Goal: Find specific page/section: Find specific page/section

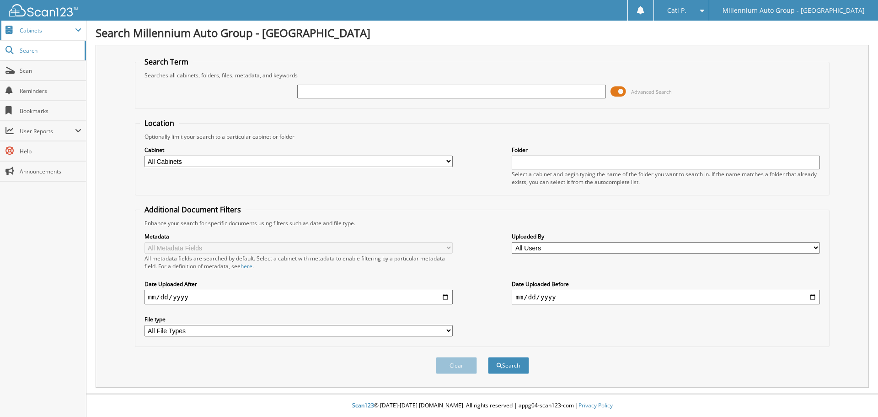
click at [26, 31] on span "Cabinets" at bounding box center [47, 31] width 55 height 8
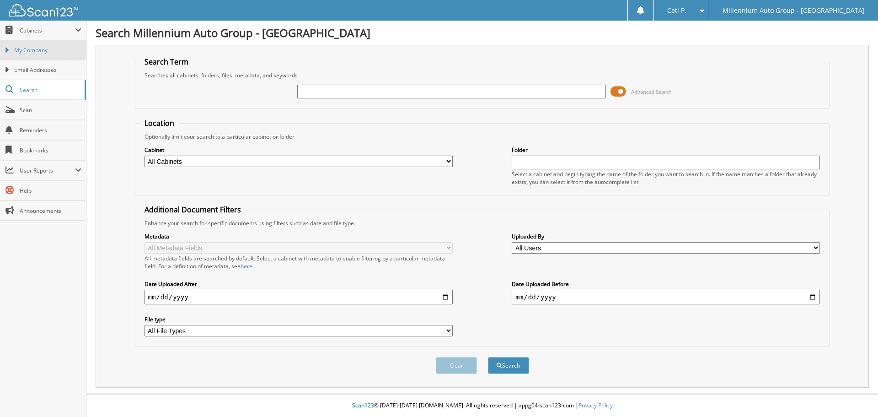
click at [33, 51] on span "My Company" at bounding box center [47, 50] width 67 height 8
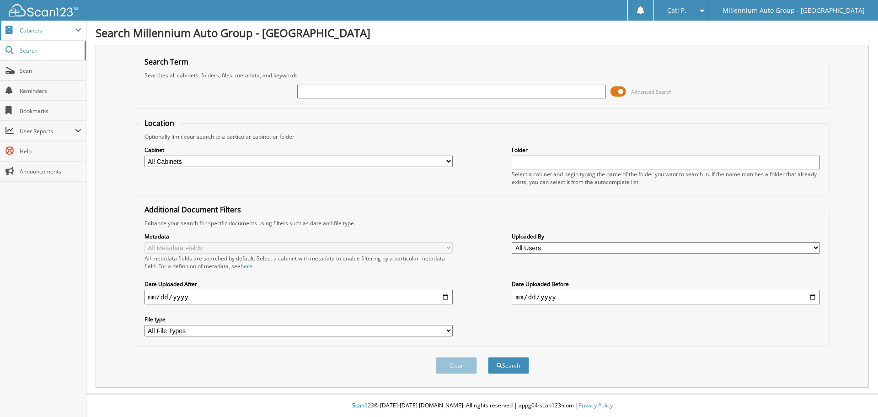
click at [30, 32] on span "Cabinets" at bounding box center [47, 31] width 55 height 8
click at [20, 87] on span "Search" at bounding box center [50, 90] width 60 height 8
